Goal: Navigation & Orientation: Find specific page/section

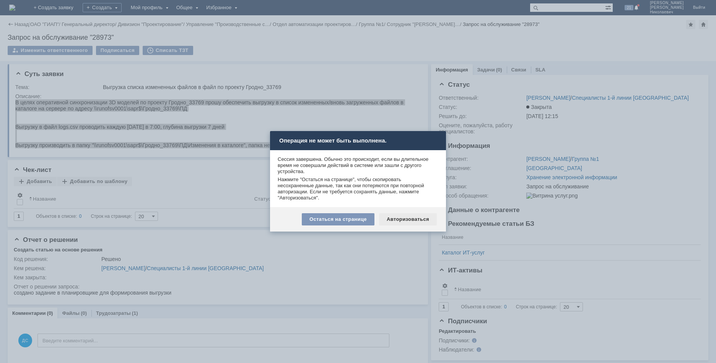
click at [406, 221] on div "Авторизоваться" at bounding box center [408, 219] width 58 height 12
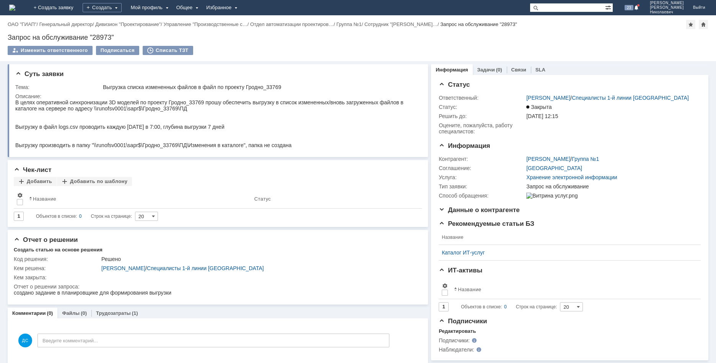
click at [15, 8] on img at bounding box center [12, 8] width 6 height 6
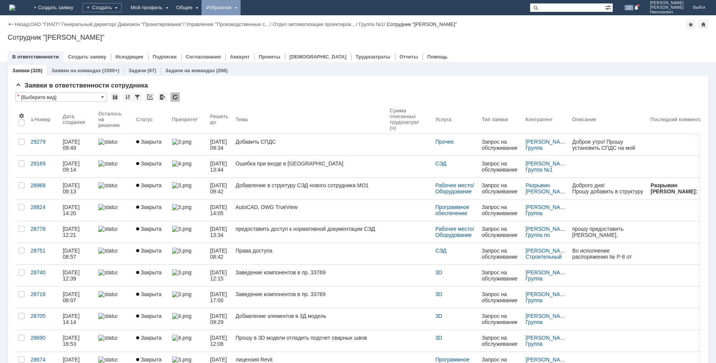
click at [240, 5] on div "Избранное" at bounding box center [220, 7] width 39 height 15
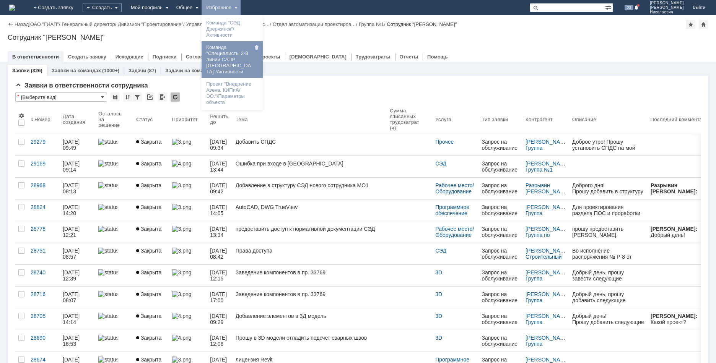
click at [261, 69] on link "Команда "Специалисты 2-й линии САПР Дзержинск"/Активности" at bounding box center [232, 60] width 58 height 34
